Goal: Find specific page/section: Find specific page/section

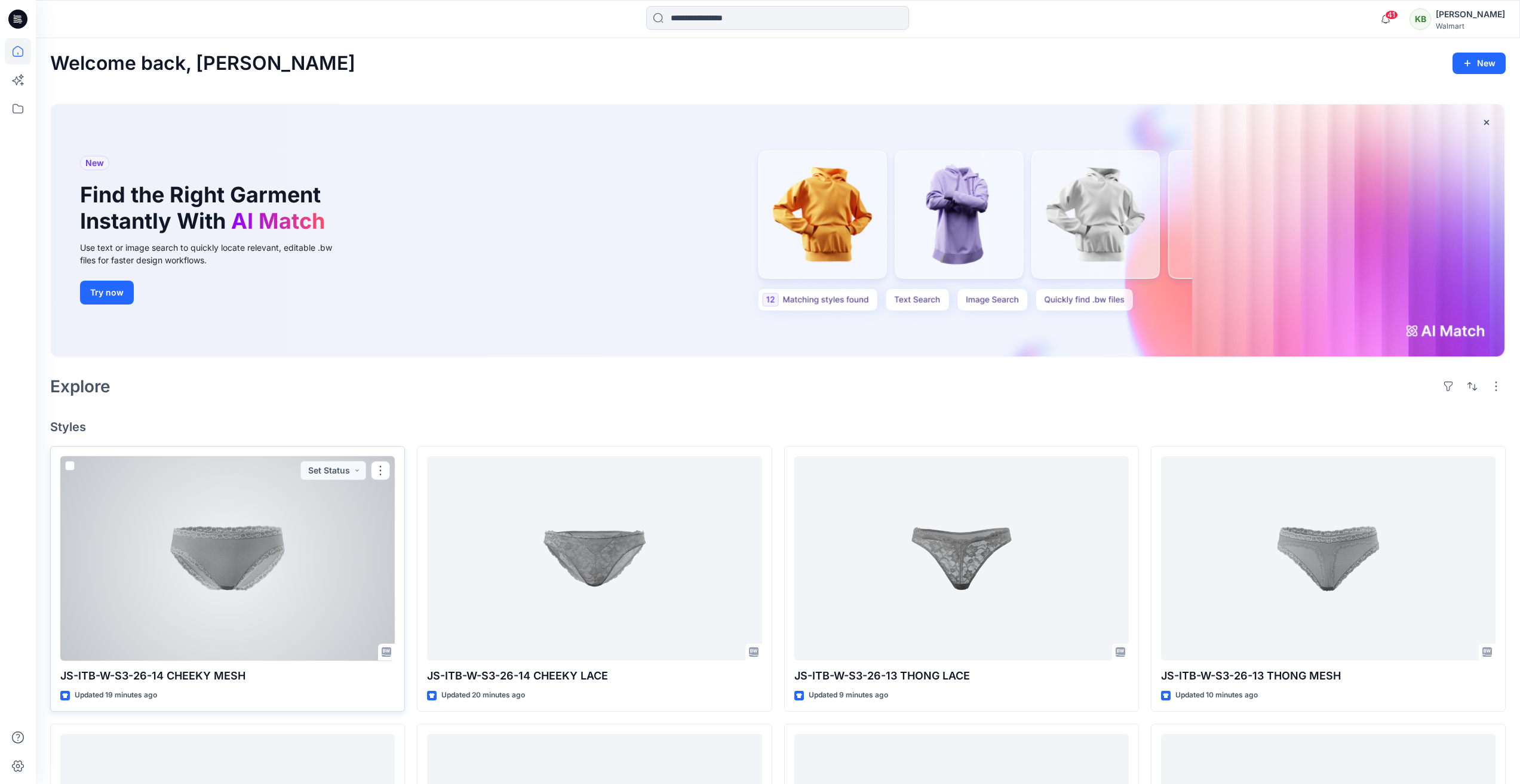
click at [211, 639] on div at bounding box center [227, 559] width 334 height 205
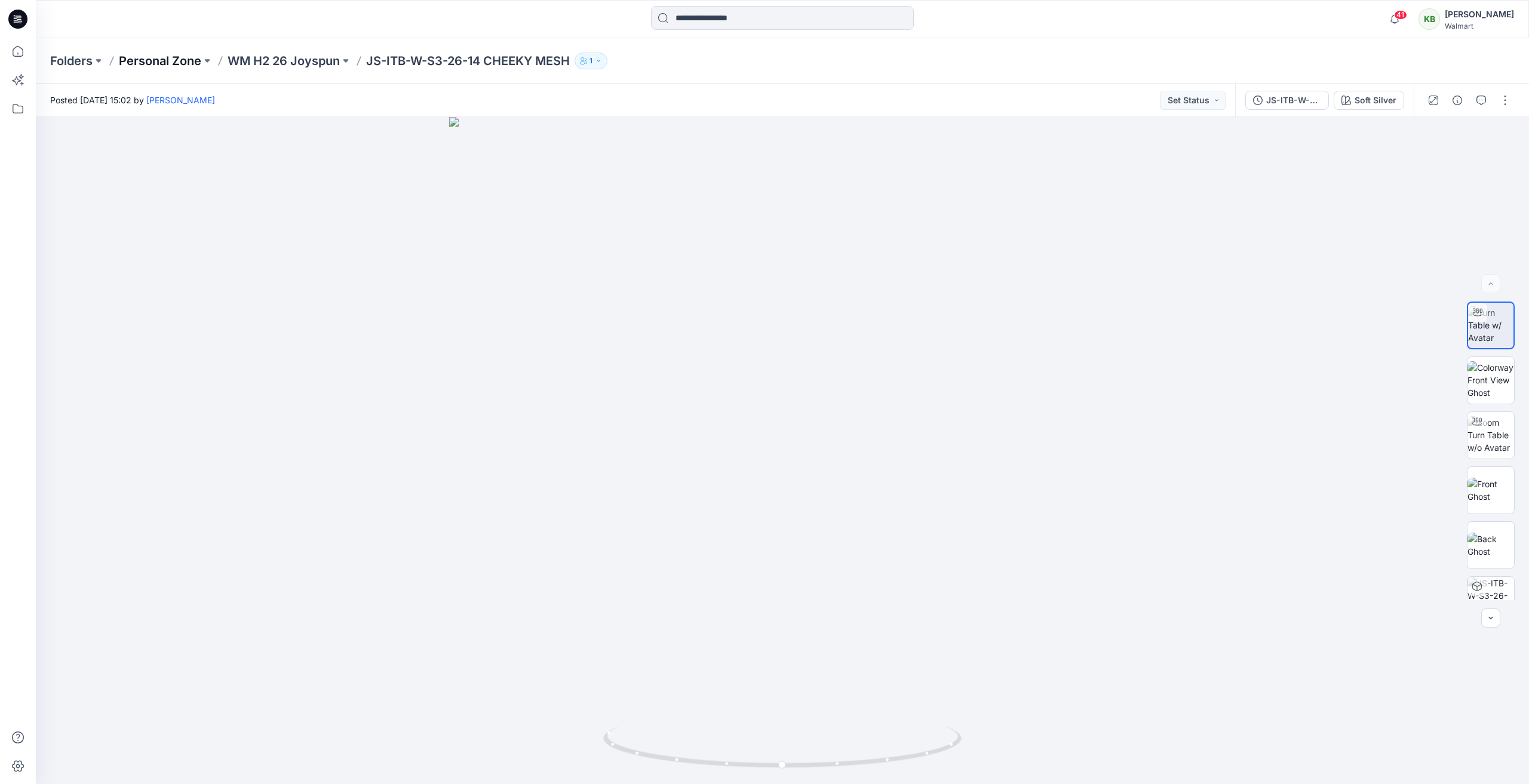
click at [176, 64] on p "Personal Zone" at bounding box center [159, 61] width 82 height 17
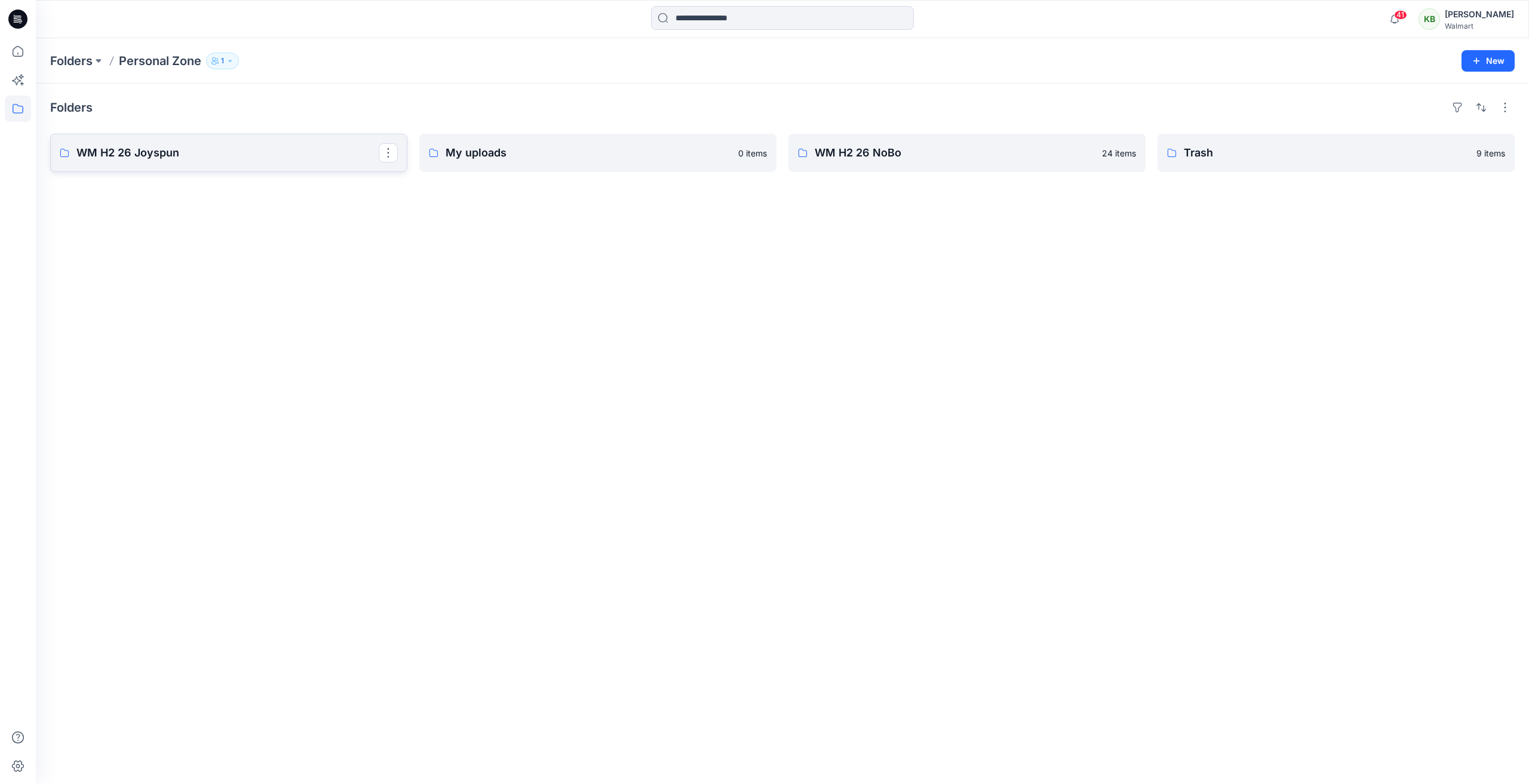
click at [259, 152] on p "WM H2 26 Joyspun" at bounding box center [227, 152] width 302 height 17
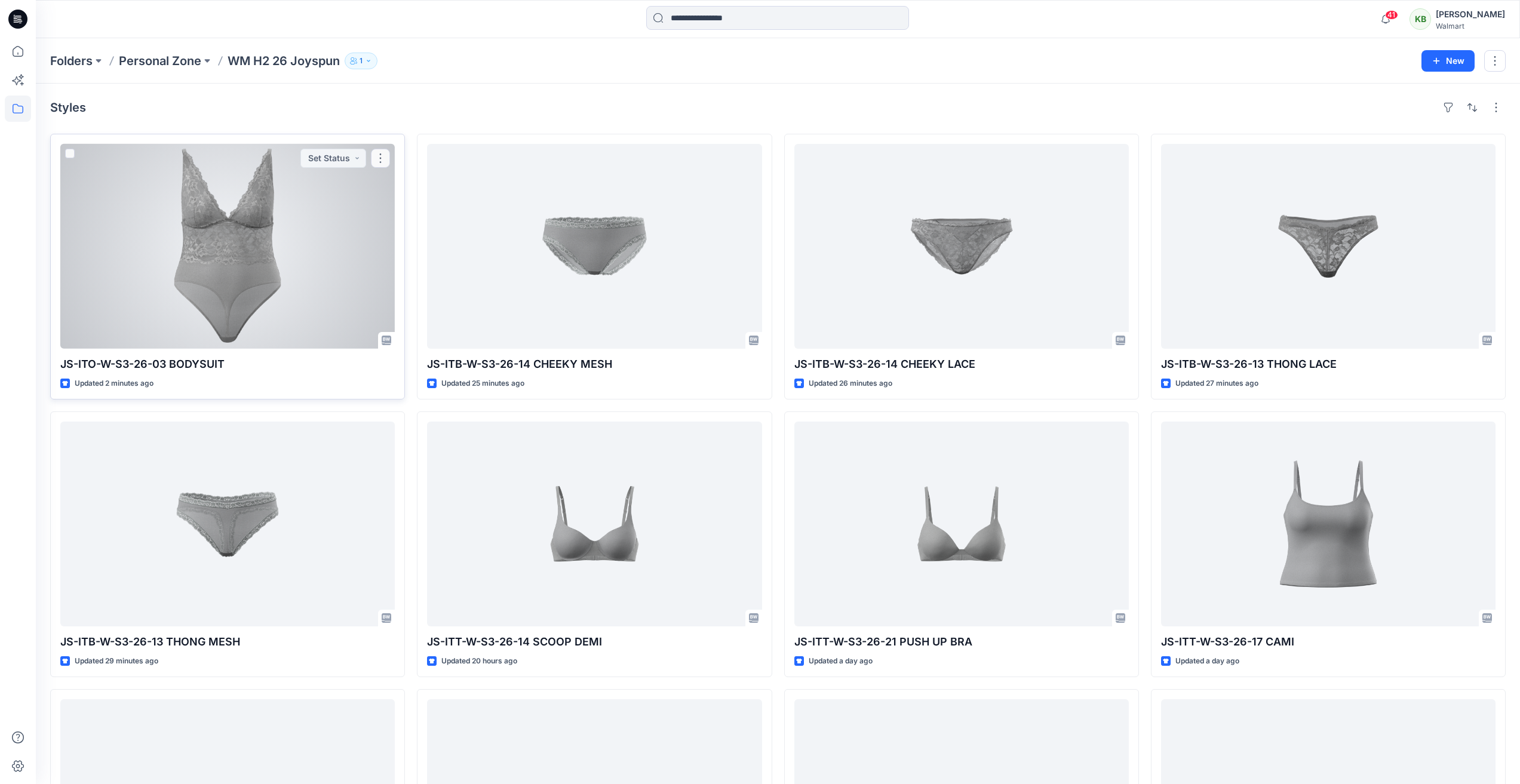
click at [264, 274] on div at bounding box center [227, 247] width 334 height 205
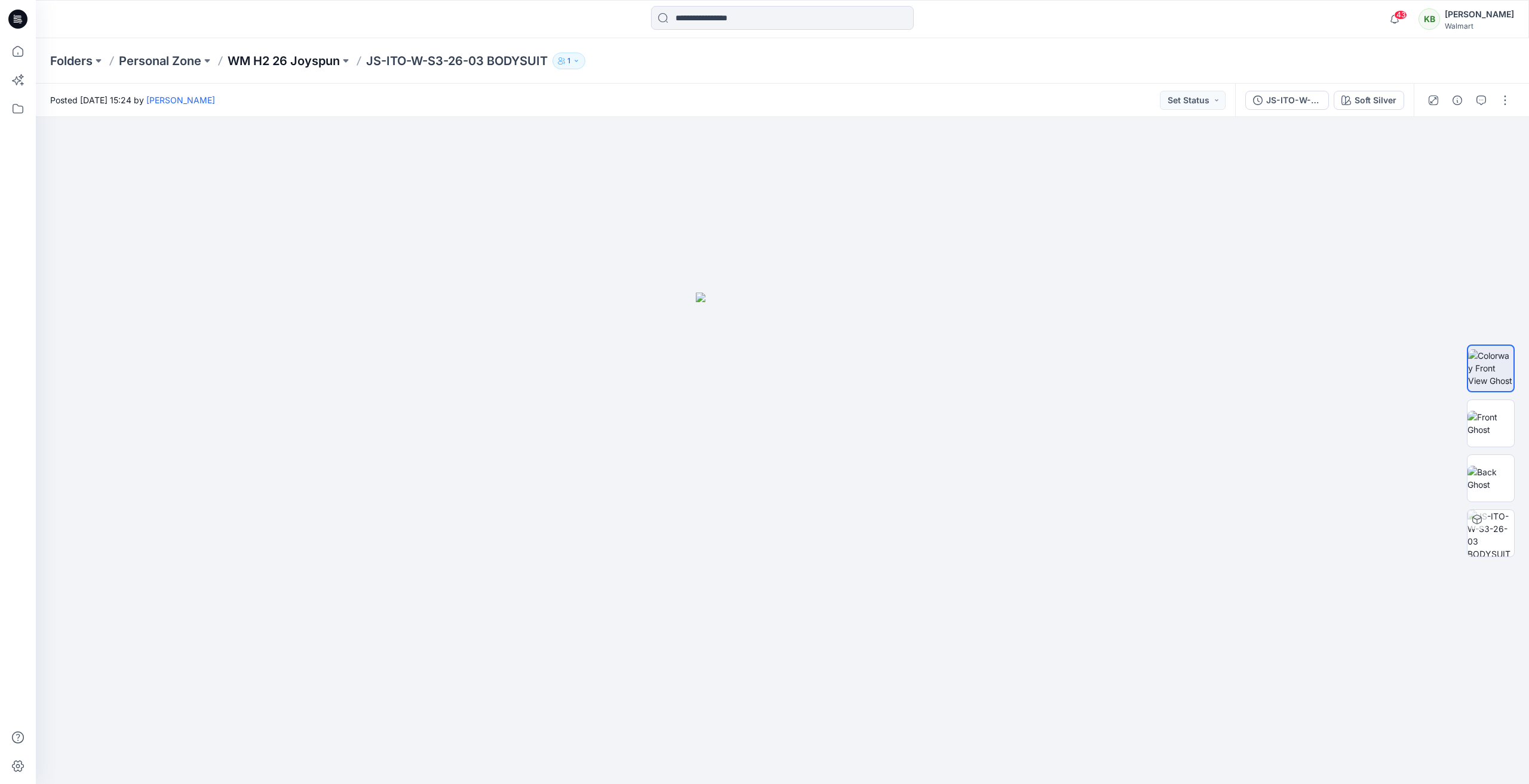
click at [296, 61] on p "WM H2 26 Joyspun" at bounding box center [283, 61] width 112 height 17
